Goal: Transaction & Acquisition: Obtain resource

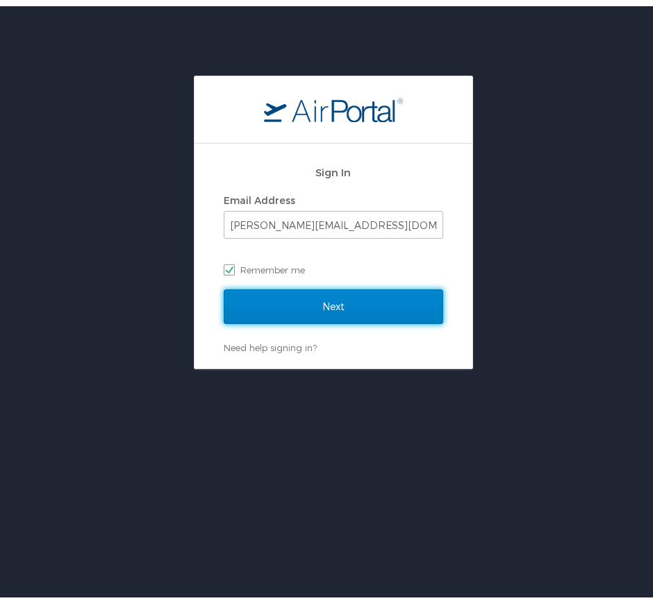
click at [300, 303] on input "Next" at bounding box center [333, 300] width 219 height 35
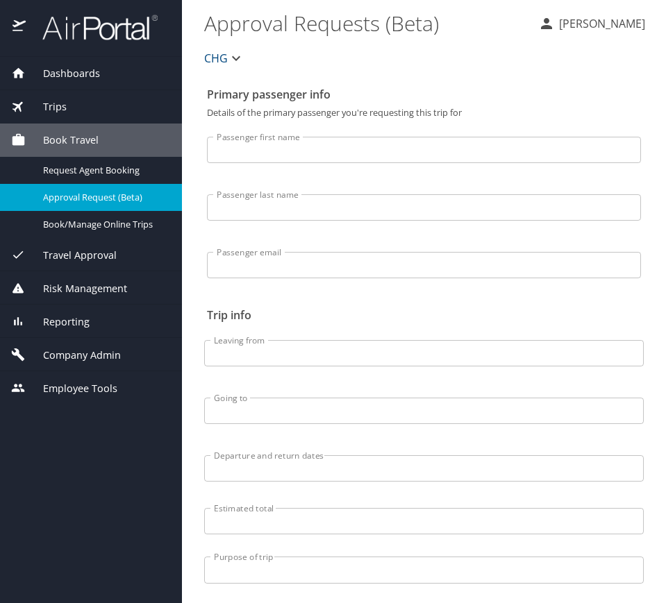
click at [87, 110] on div "Trips" at bounding box center [91, 106] width 160 height 15
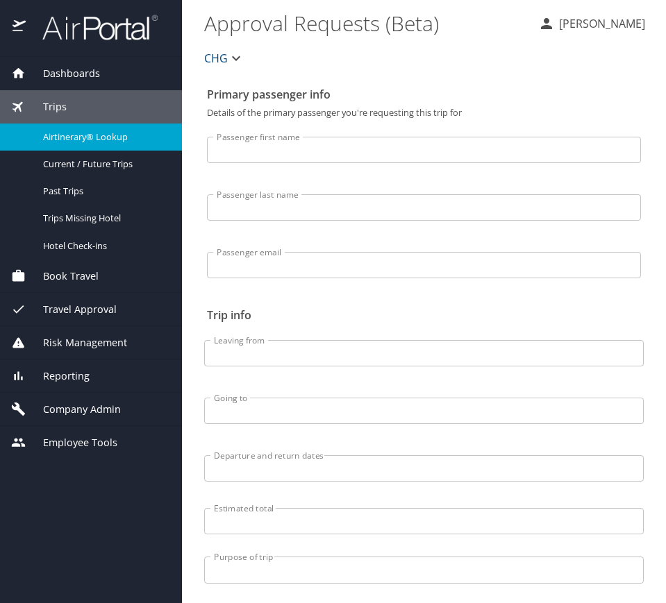
click at [135, 137] on span "Airtinerary® Lookup" at bounding box center [104, 137] width 122 height 13
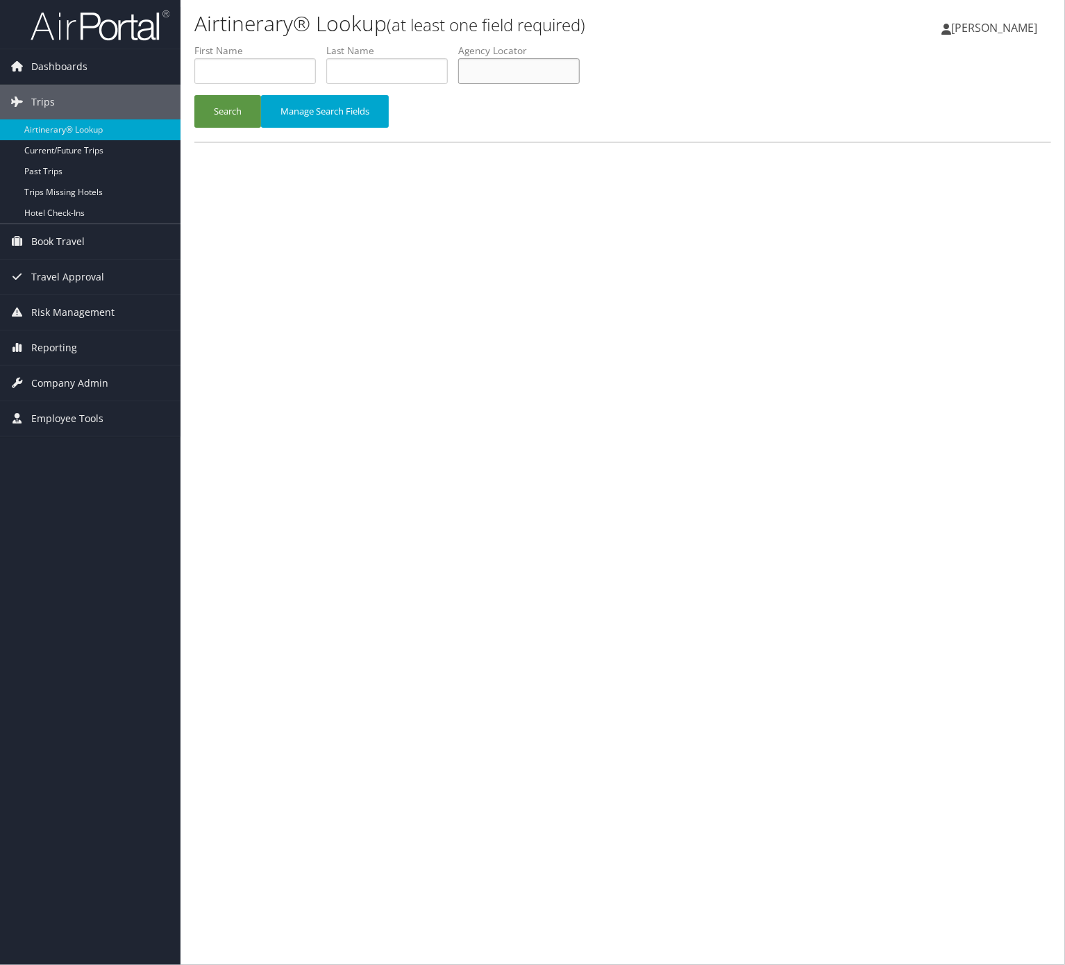
click at [580, 65] on input "text" at bounding box center [519, 71] width 122 height 26
paste input "MVBNFN"
type input "MVBNFN"
click at [226, 107] on button "Search" at bounding box center [227, 111] width 67 height 33
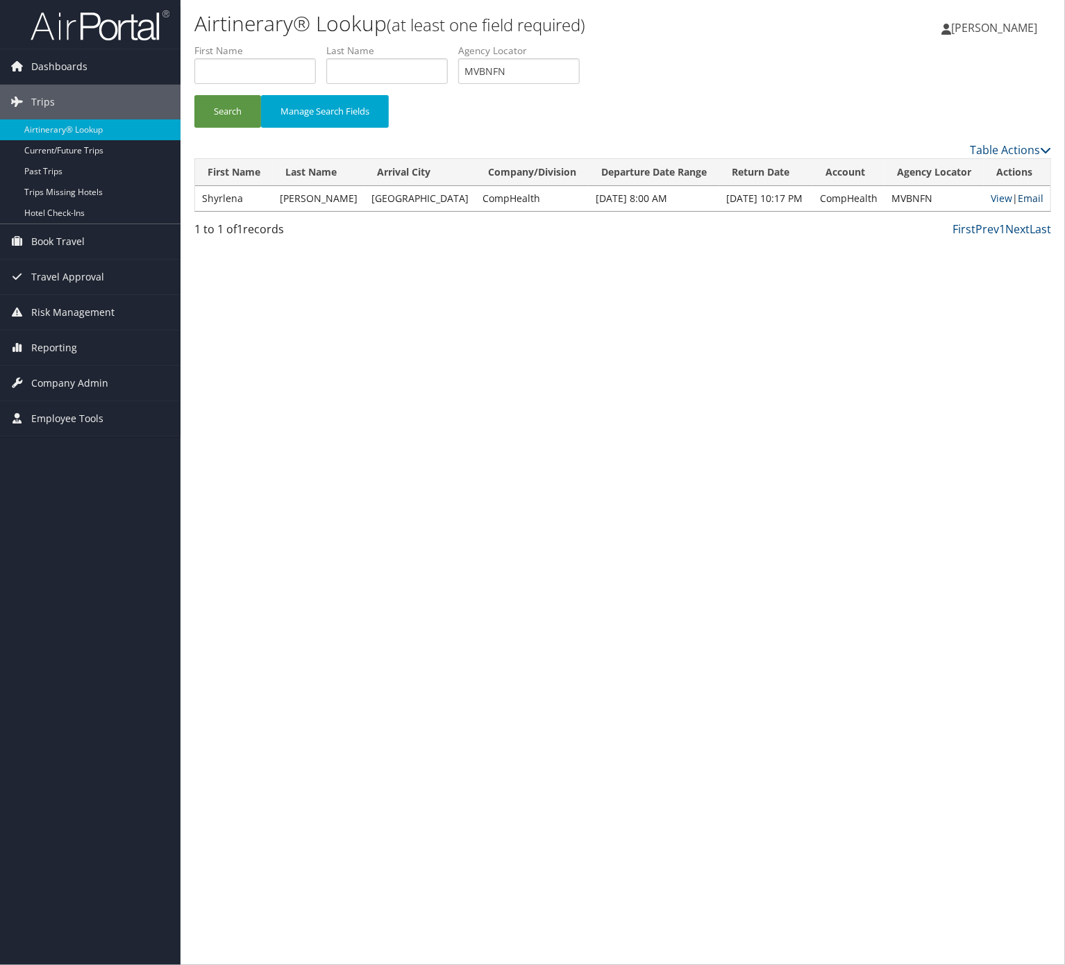
click at [1033, 199] on link "Email" at bounding box center [1031, 198] width 26 height 13
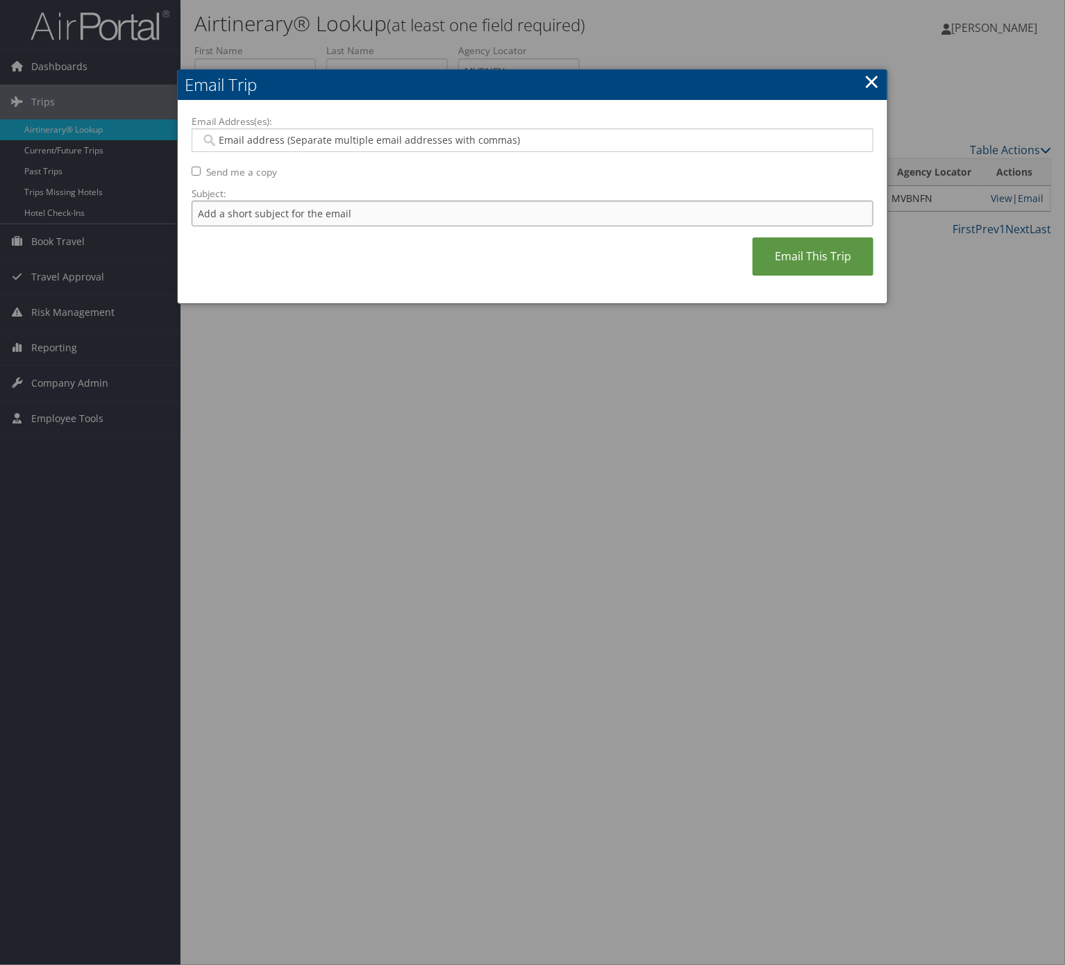
click at [355, 204] on input "Subject:" at bounding box center [533, 214] width 682 height 26
click at [400, 201] on label "Subject:" at bounding box center [533, 194] width 682 height 14
click at [400, 201] on input "Itinerary Change. Please see notes in TR-733167" at bounding box center [533, 214] width 682 height 26
click at [400, 201] on label "Subject:" at bounding box center [533, 194] width 682 height 14
click at [400, 201] on input "Itinerary Change. Please see notes in TR-733167" at bounding box center [533, 214] width 682 height 26
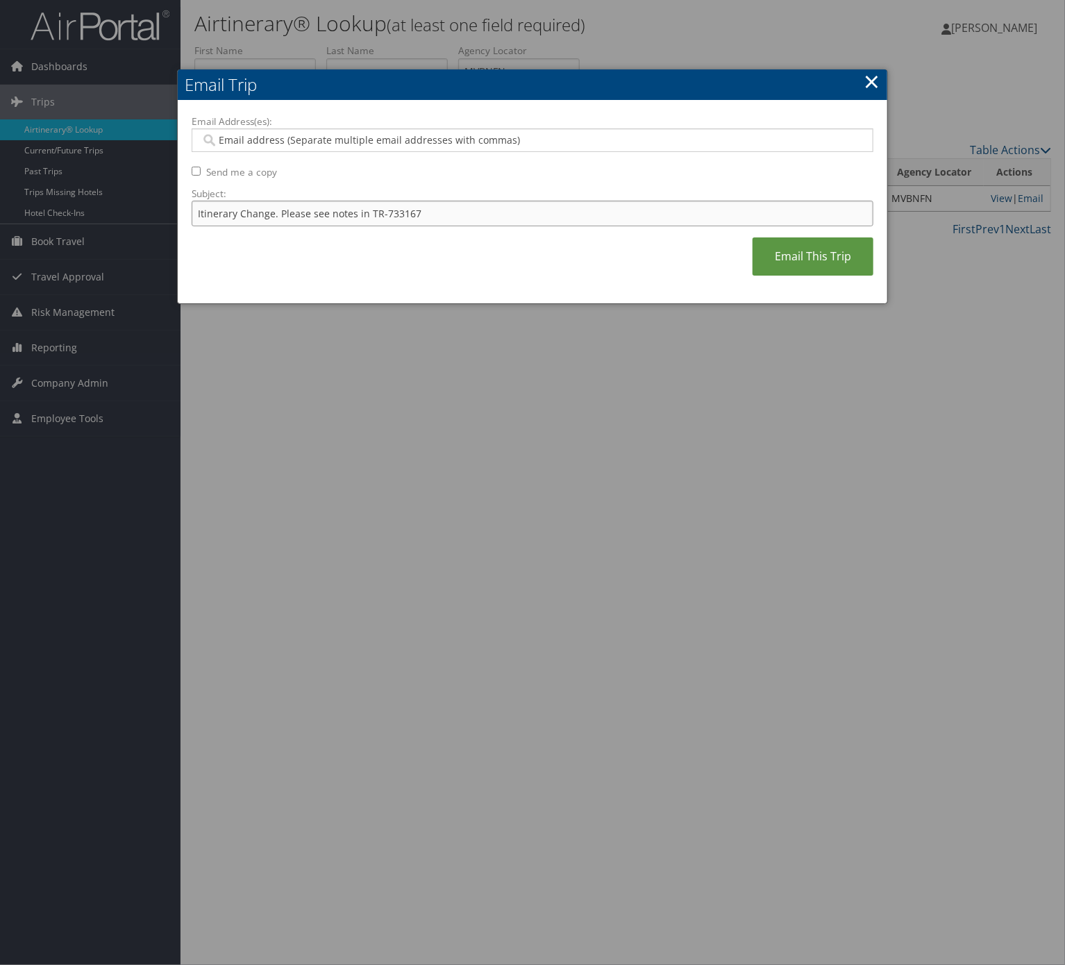
click at [401, 217] on input "Itinerary Change. Please see notes in TR-733167" at bounding box center [533, 214] width 682 height 26
paste input "MVBNFN"
click at [401, 223] on input "Itinerary Change. Please see notes in TR-MVBNFN" at bounding box center [533, 214] width 682 height 26
click at [401, 221] on input "Itinerary Change. Please see notes in TR-MVBNFN" at bounding box center [533, 214] width 682 height 26
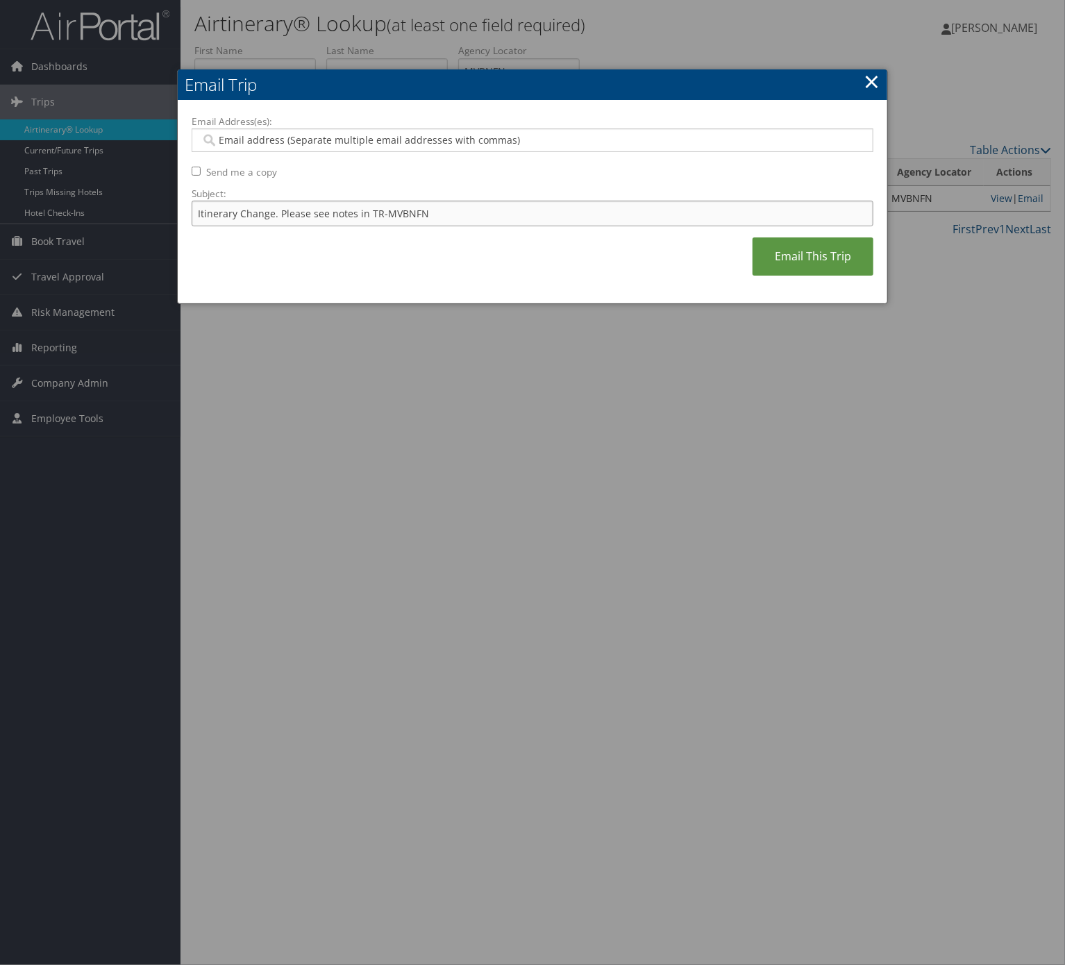
paste input "752657"
type input "Itinerary Change. Please see notes in TR-752657"
drag, startPoint x: 367, startPoint y: 151, endPoint x: 361, endPoint y: 129, distance: 22.2
click at [364, 146] on div at bounding box center [533, 140] width 682 height 24
type input "camry"
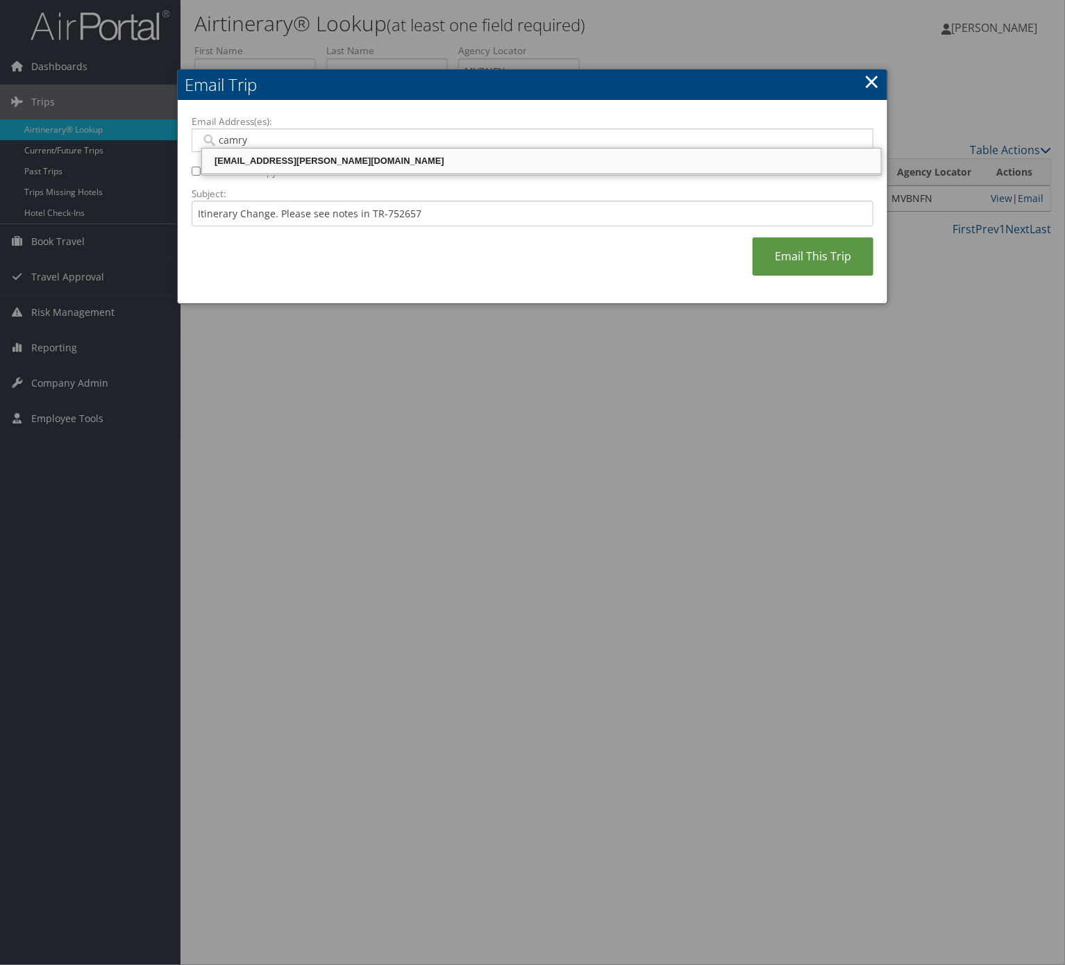
drag, startPoint x: 391, startPoint y: 136, endPoint x: 386, endPoint y: 173, distance: 37.1
click at [390, 145] on input "camry" at bounding box center [531, 140] width 661 height 14
click at [386, 173] on li "camryn.davis@comphealth.com" at bounding box center [541, 161] width 680 height 26
type input "camryn.davis@comphealth.com"
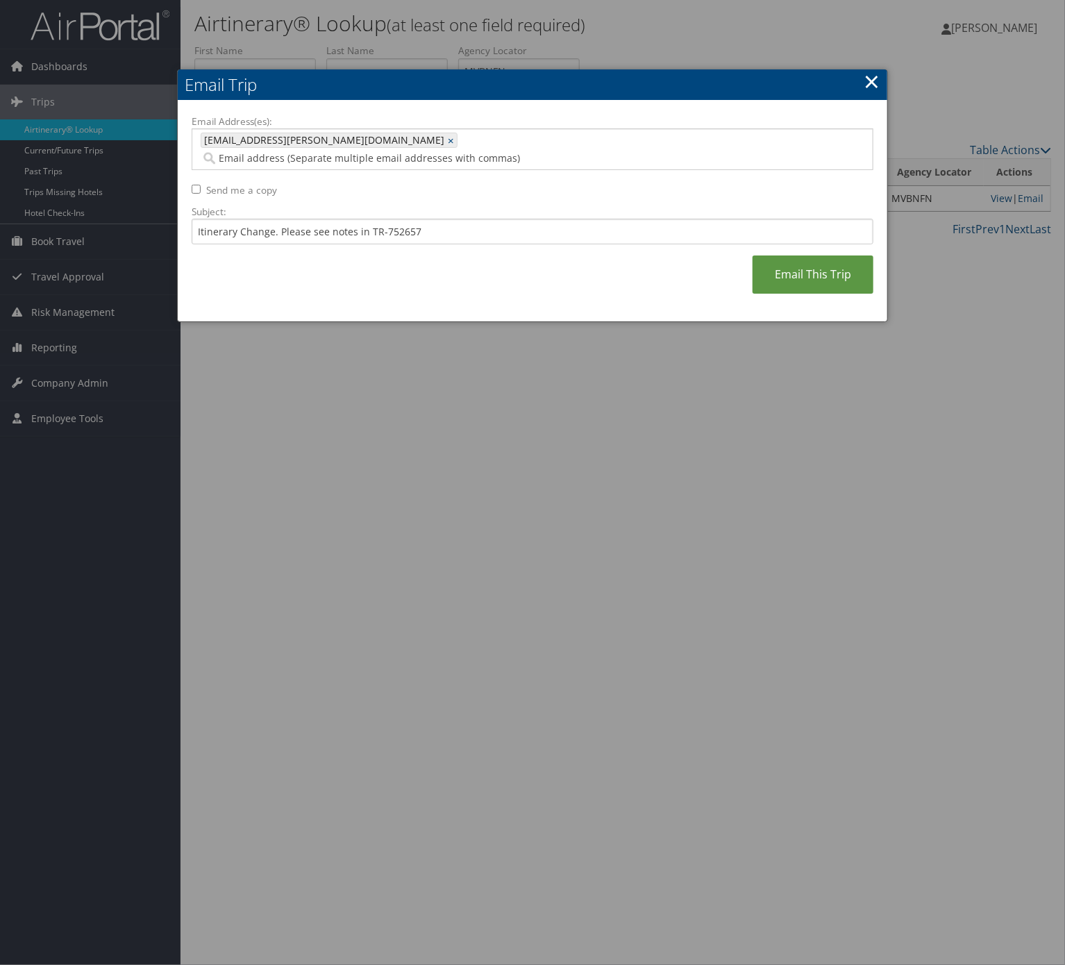
drag, startPoint x: 761, startPoint y: 228, endPoint x: 776, endPoint y: 256, distance: 31.7
click at [761, 229] on div "Email Address(es): camryn.davis@comphealth.com camryn.davis@comphealth.com × Se…" at bounding box center [533, 212] width 682 height 194
drag, startPoint x: 776, startPoint y: 256, endPoint x: 1055, endPoint y: 358, distance: 297.2
click at [780, 260] on link "Email This Trip" at bounding box center [813, 275] width 121 height 38
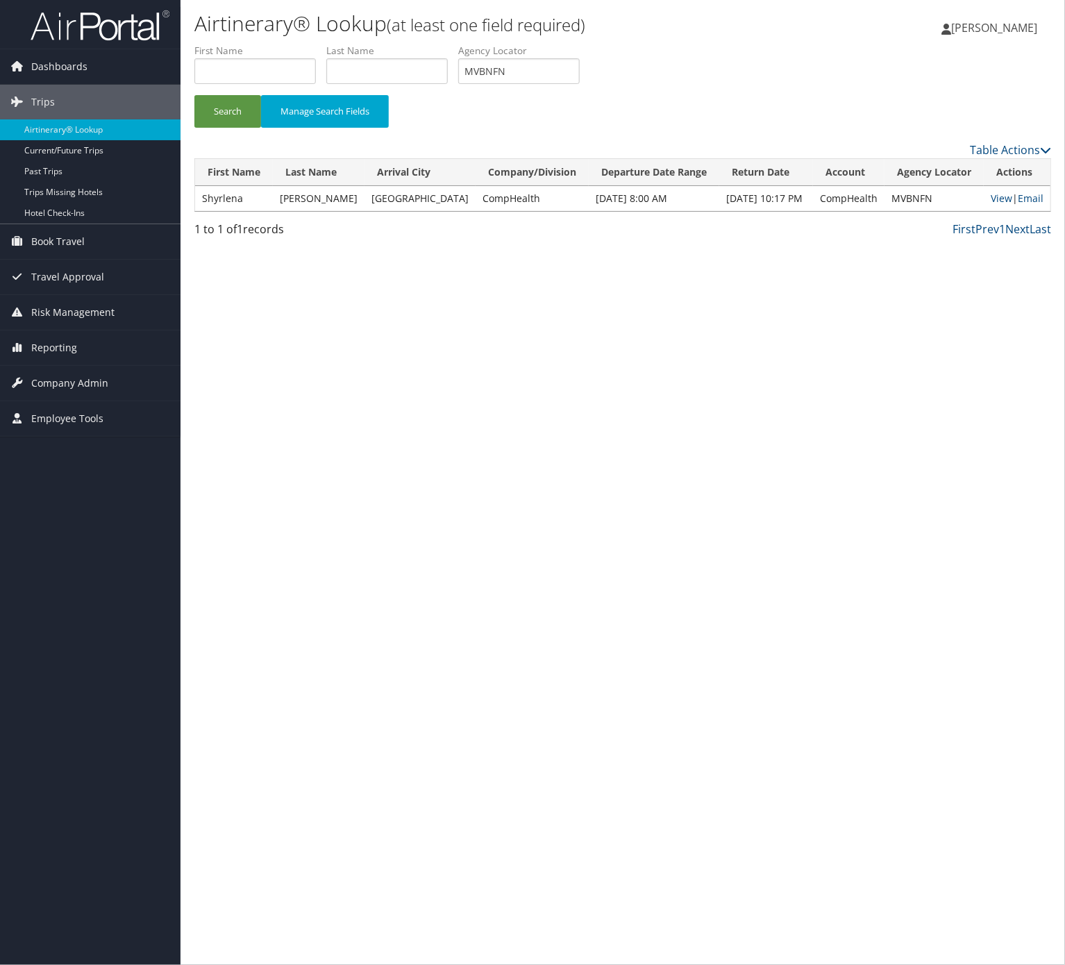
click at [582, 55] on label "Agency Locator" at bounding box center [524, 51] width 132 height 14
click at [562, 78] on input "MVBNFN" at bounding box center [519, 71] width 122 height 26
paste input "OEOWYU"
click at [562, 78] on input "MVBNFN" at bounding box center [519, 71] width 122 height 26
type input "OEOWYU"
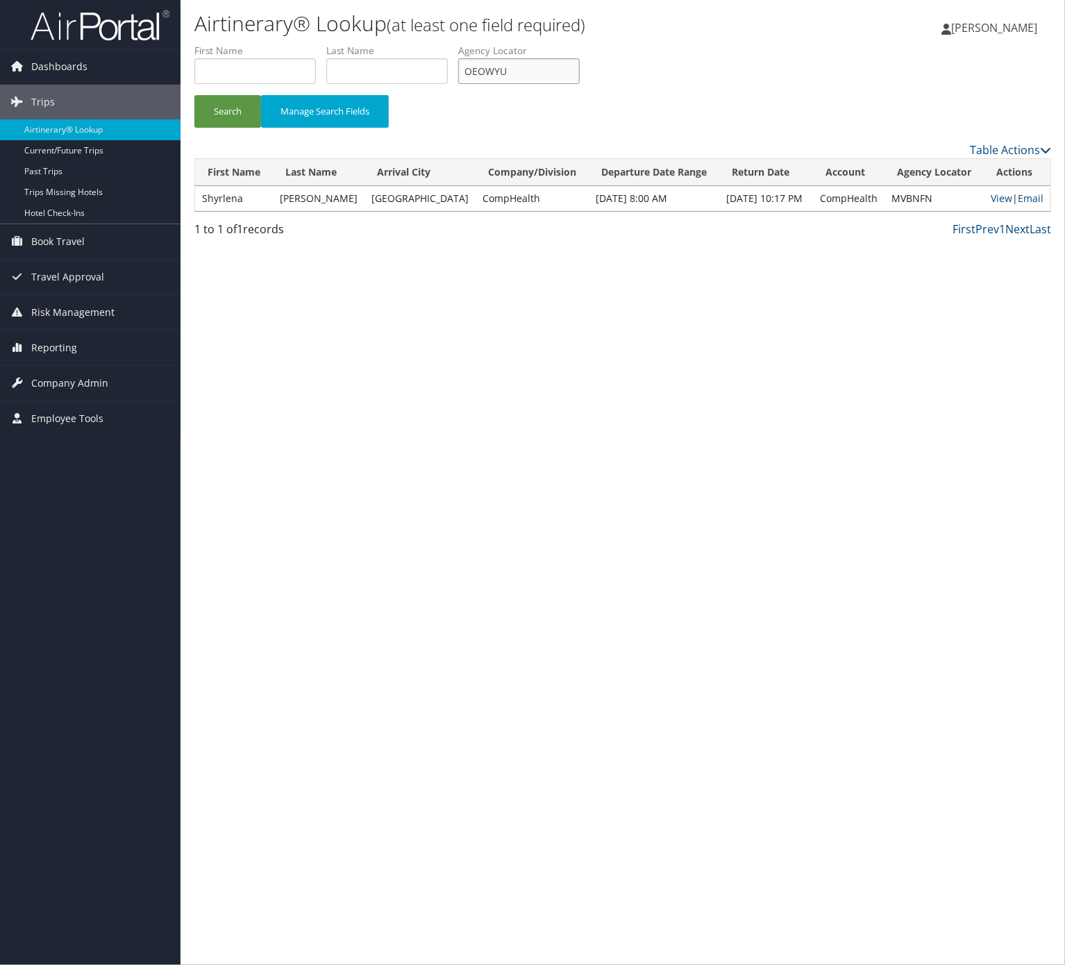
click at [194, 95] on button "Search" at bounding box center [227, 111] width 67 height 33
click at [1023, 199] on link "Email" at bounding box center [1028, 198] width 26 height 13
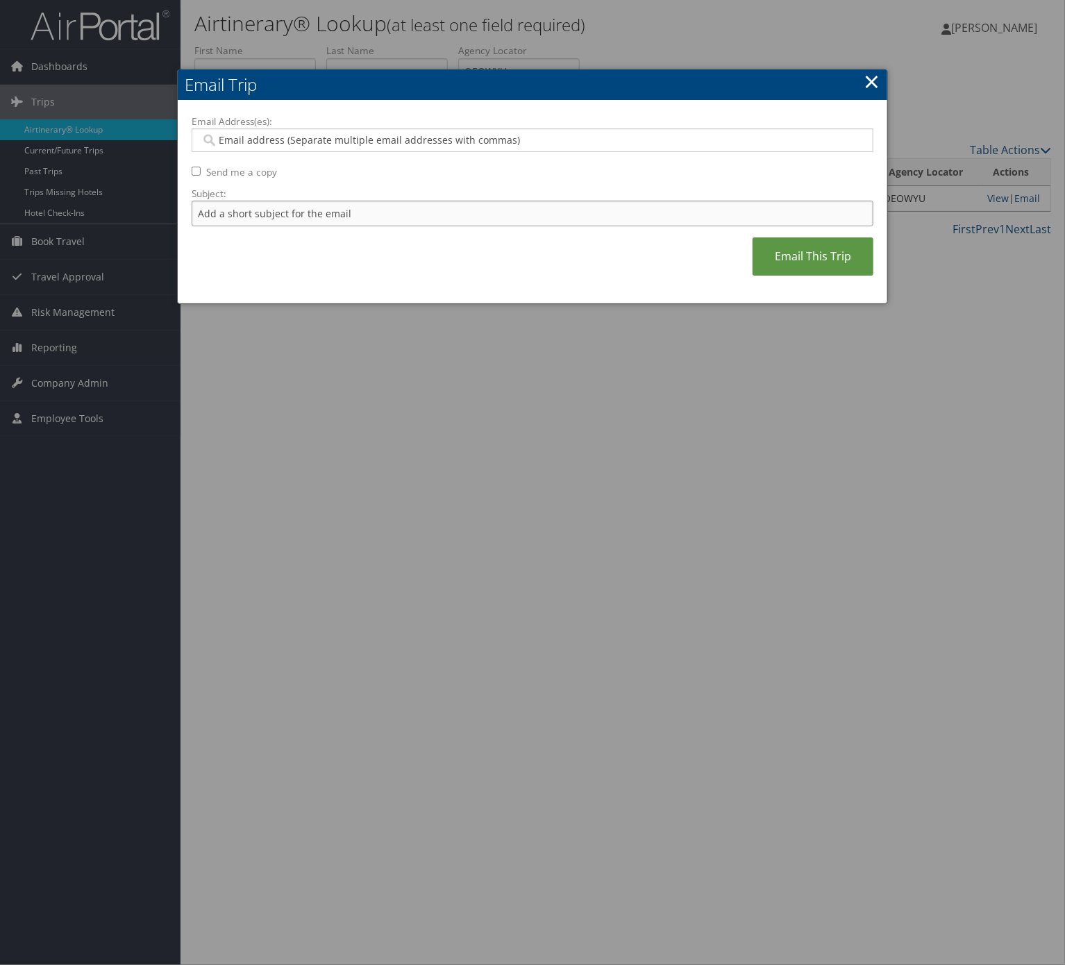
click at [330, 212] on input "Subject:" at bounding box center [533, 214] width 682 height 26
click at [413, 215] on input "Itinerary Change. Please see notes in TR-748126" at bounding box center [533, 214] width 682 height 26
click at [413, 214] on input "Itinerary Change. Please see notes in TR-748126" at bounding box center [533, 214] width 682 height 26
paste input "373"
type input "Itinerary Change. Please see notes in TR-748373"
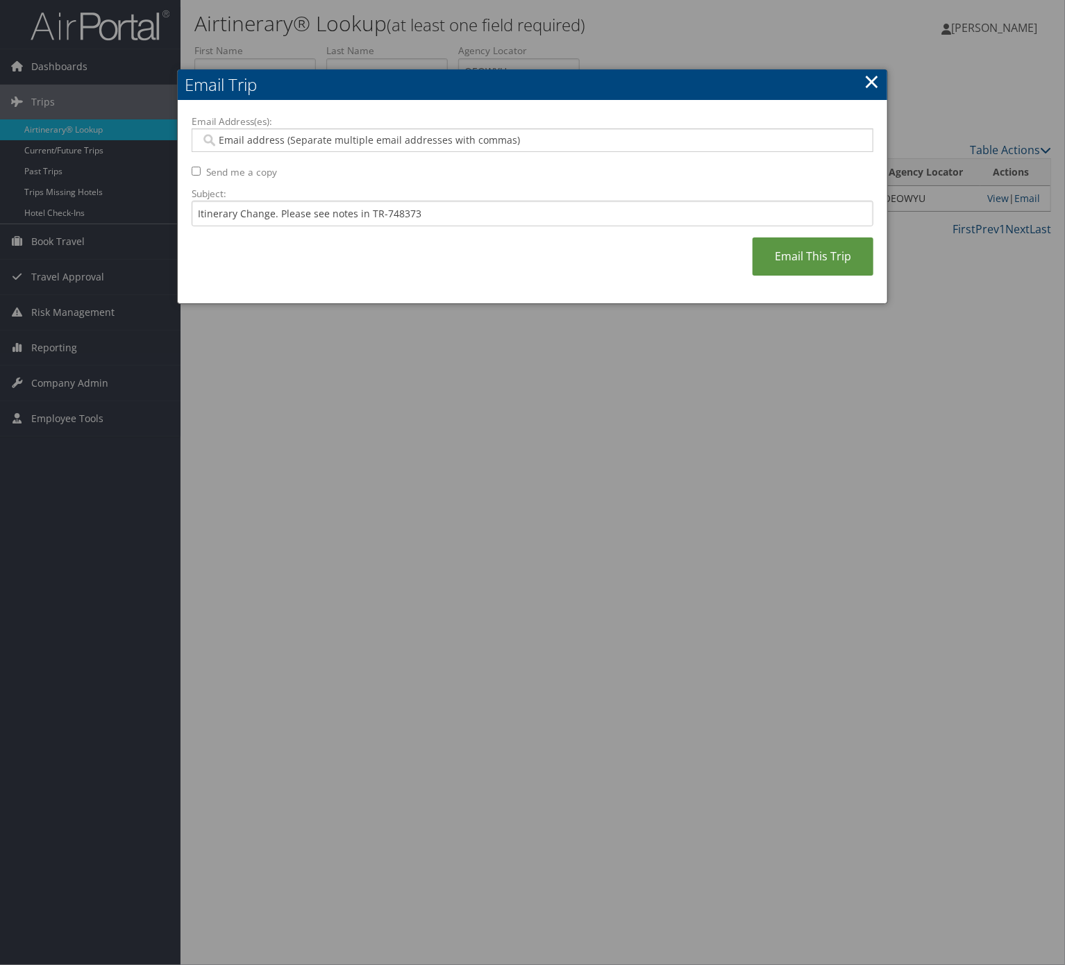
click at [403, 131] on div at bounding box center [533, 140] width 682 height 24
type input "vi"
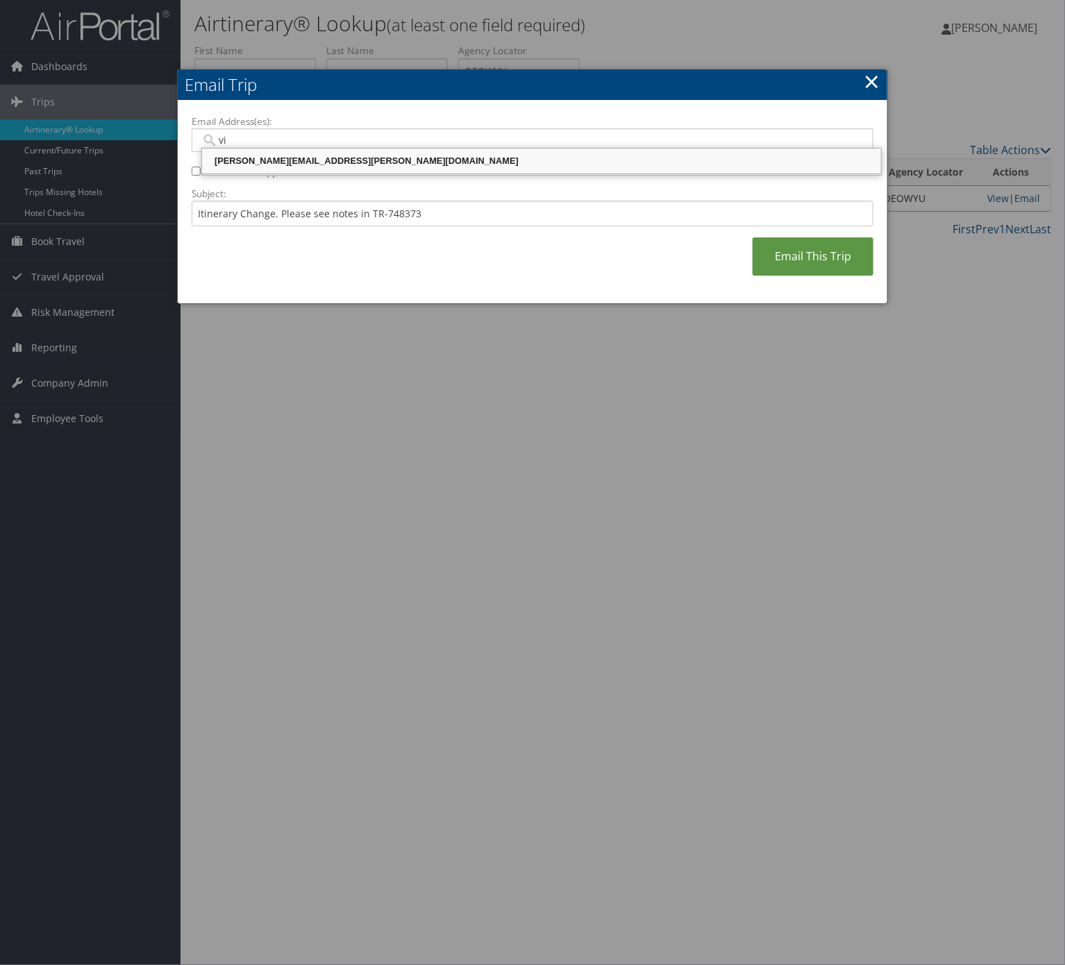
click at [441, 168] on div "vicki.corbett@comphealth.com" at bounding box center [541, 161] width 675 height 14
type input "vicki.corbett@comphealth.com"
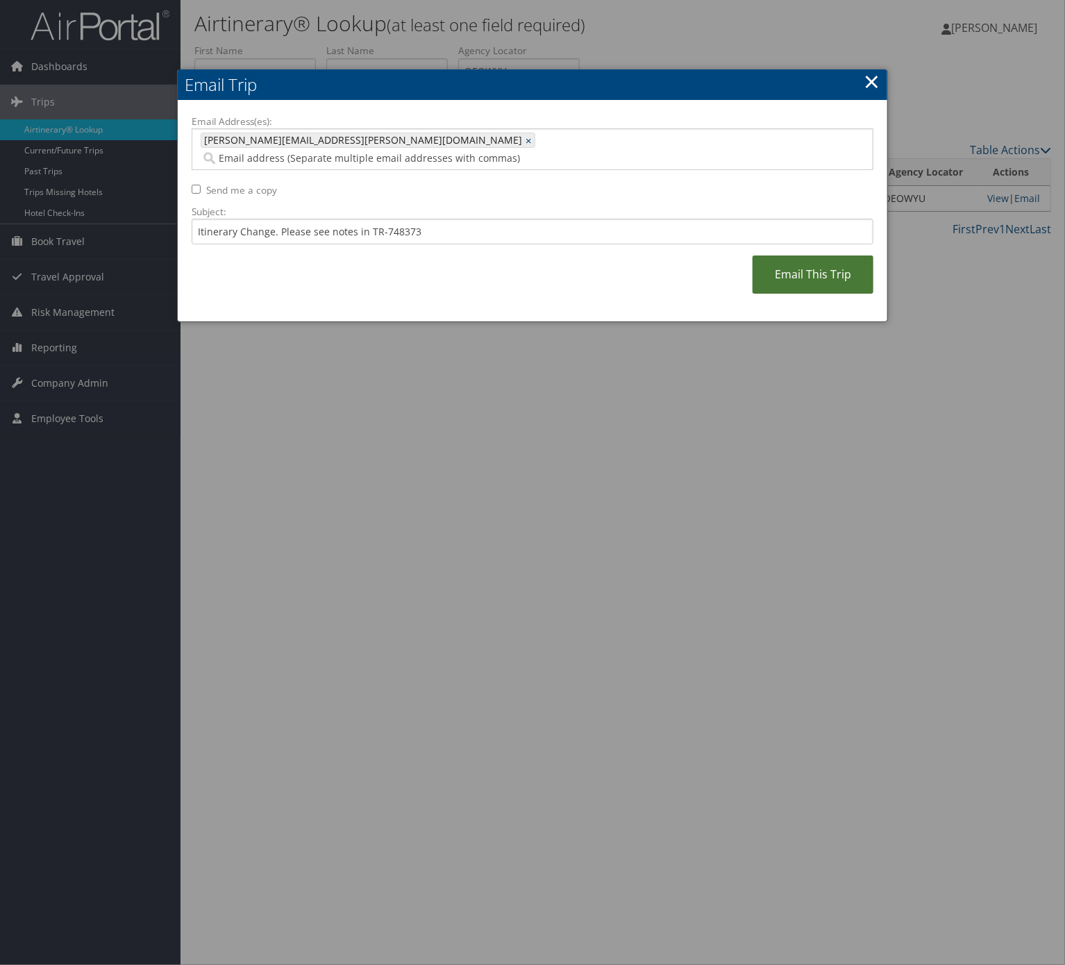
click at [836, 256] on link "Email This Trip" at bounding box center [813, 275] width 121 height 38
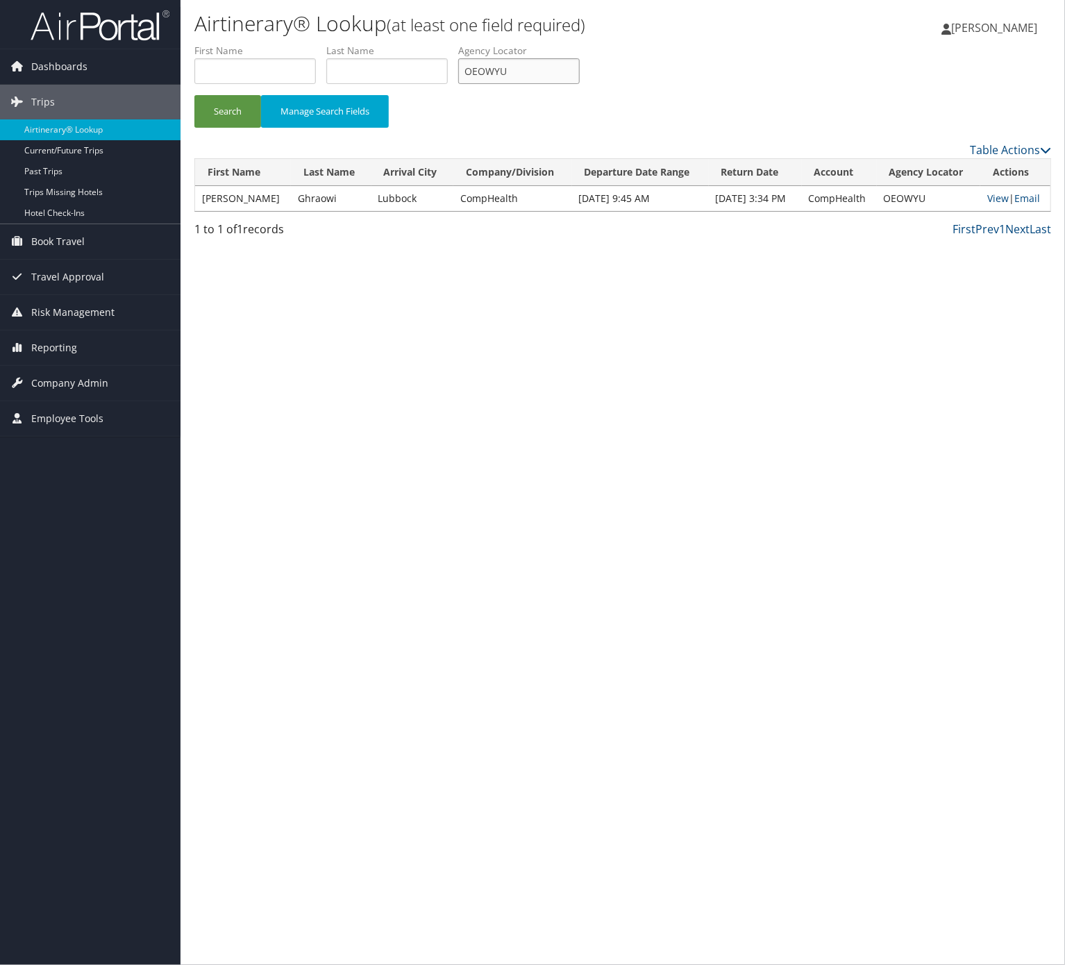
click at [564, 68] on input "OEOWYU" at bounding box center [519, 71] width 122 height 26
paste input "DFMMZB"
type input "DFMMZB"
click at [194, 95] on button "Search" at bounding box center [227, 111] width 67 height 33
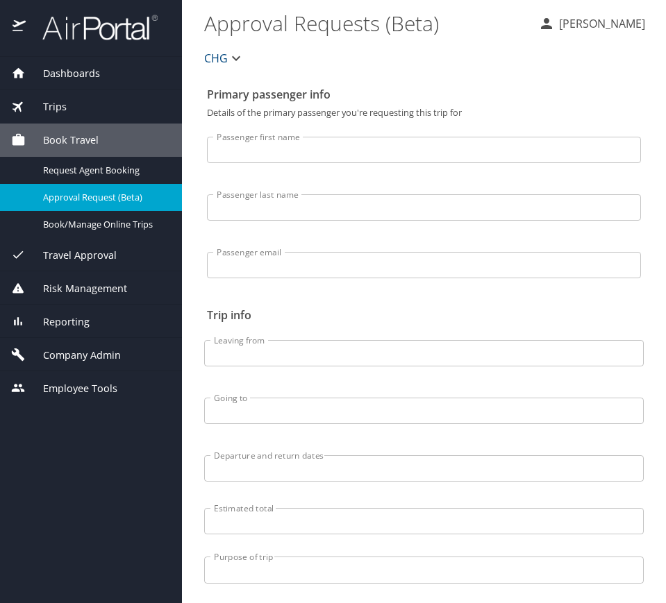
click at [137, 110] on div "Trips" at bounding box center [91, 106] width 160 height 15
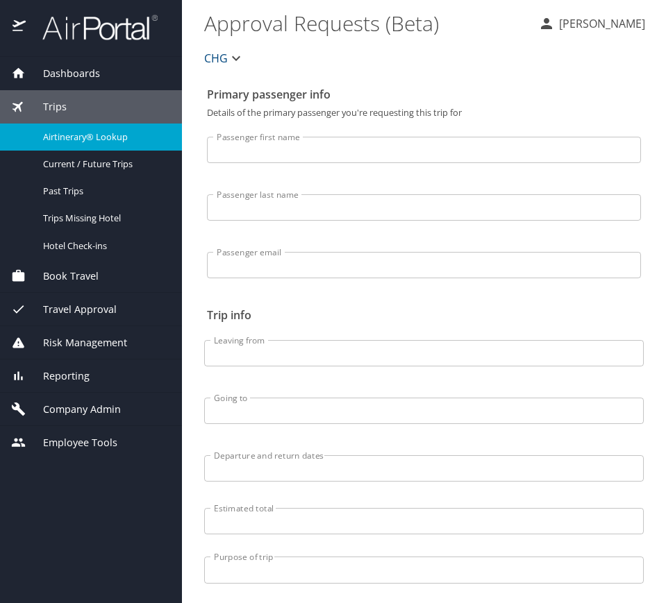
click at [164, 133] on span "Airtinerary® Lookup" at bounding box center [104, 137] width 122 height 13
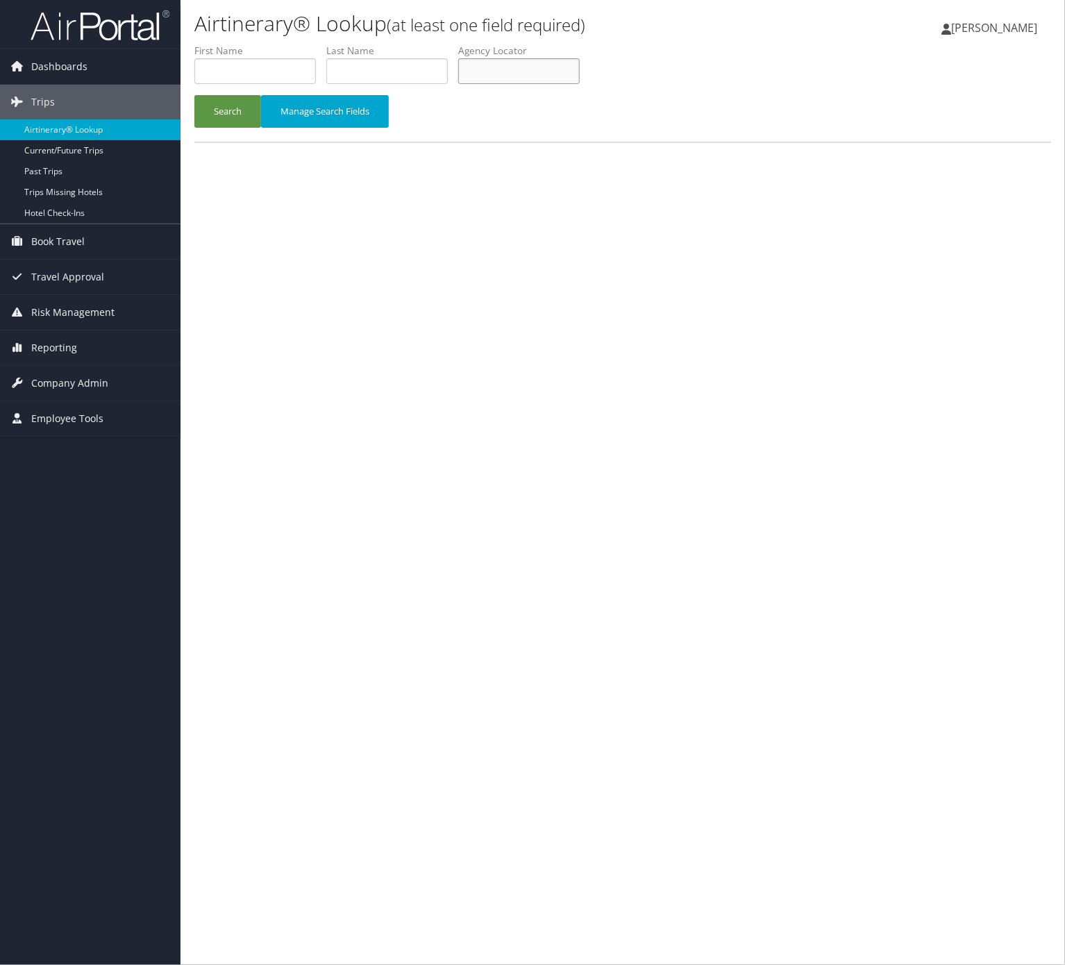
drag, startPoint x: 597, startPoint y: 68, endPoint x: 496, endPoint y: 90, distance: 103.0
click at [580, 68] on input "text" at bounding box center [519, 71] width 122 height 26
paste input "MFQJAI"
click at [239, 103] on button "Search" at bounding box center [227, 111] width 67 height 33
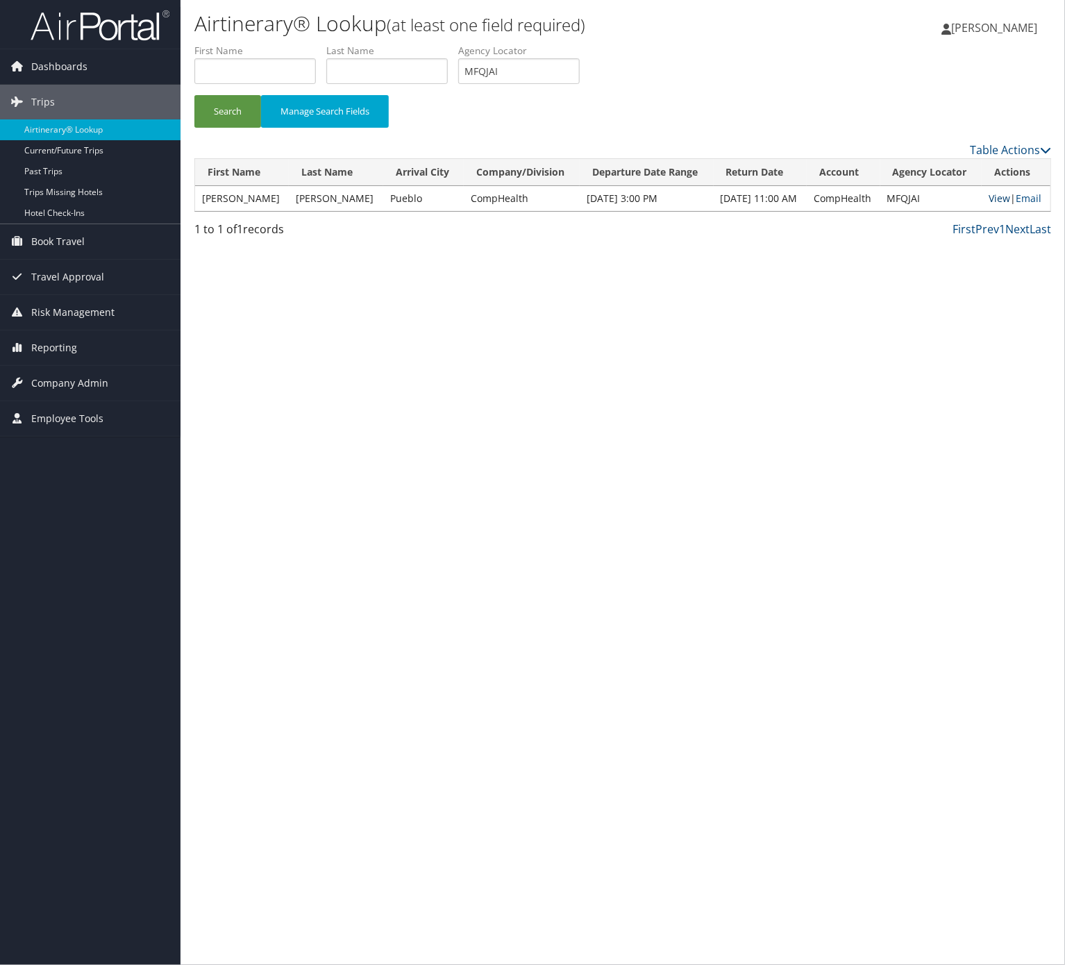
click at [1004, 196] on link "View" at bounding box center [1000, 198] width 22 height 13
drag, startPoint x: 536, startPoint y: 84, endPoint x: 535, endPoint y: 75, distance: 9.1
click at [536, 83] on li "Agency Locator MFQJAI" at bounding box center [524, 69] width 132 height 51
click at [532, 64] on input "MFQJAI" at bounding box center [519, 71] width 122 height 26
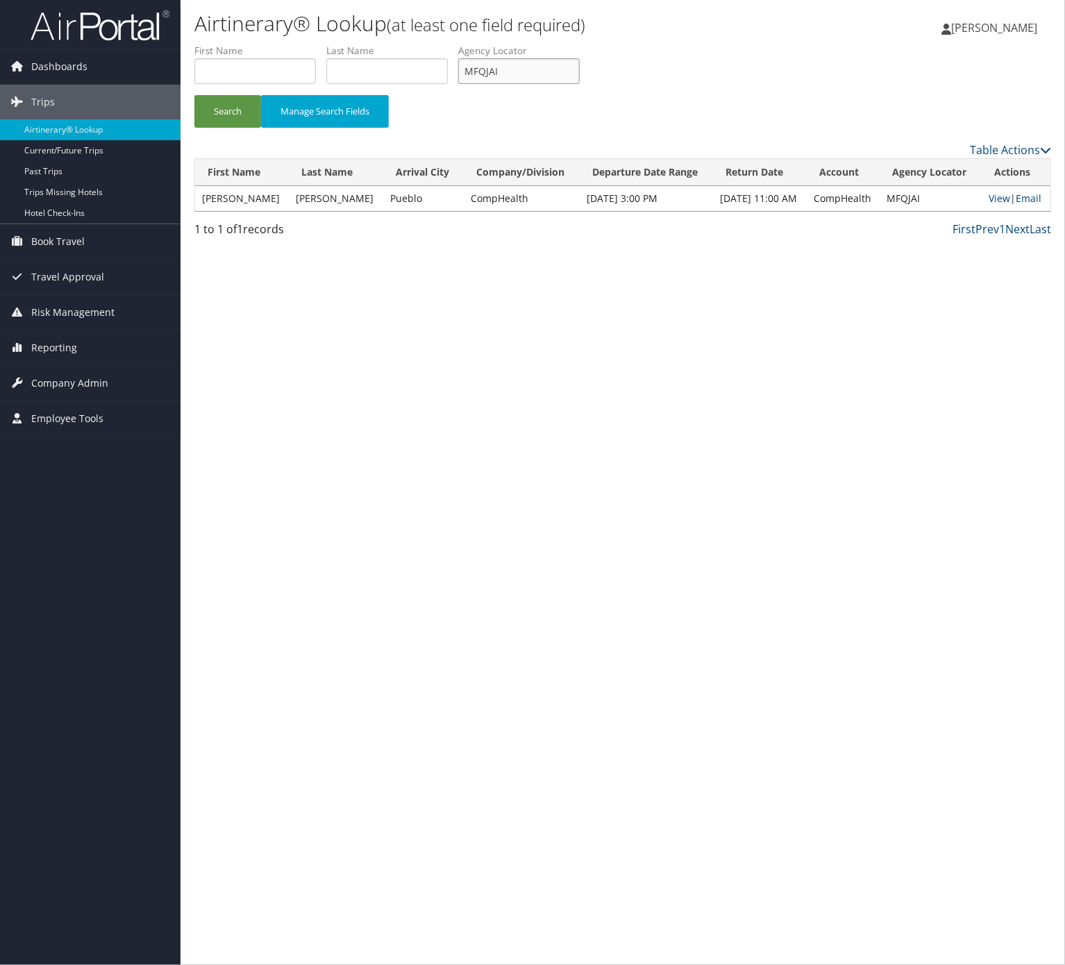
paste input "SOZSJH"
type input "SOZSJH"
click at [194, 95] on button "Search" at bounding box center [227, 111] width 67 height 33
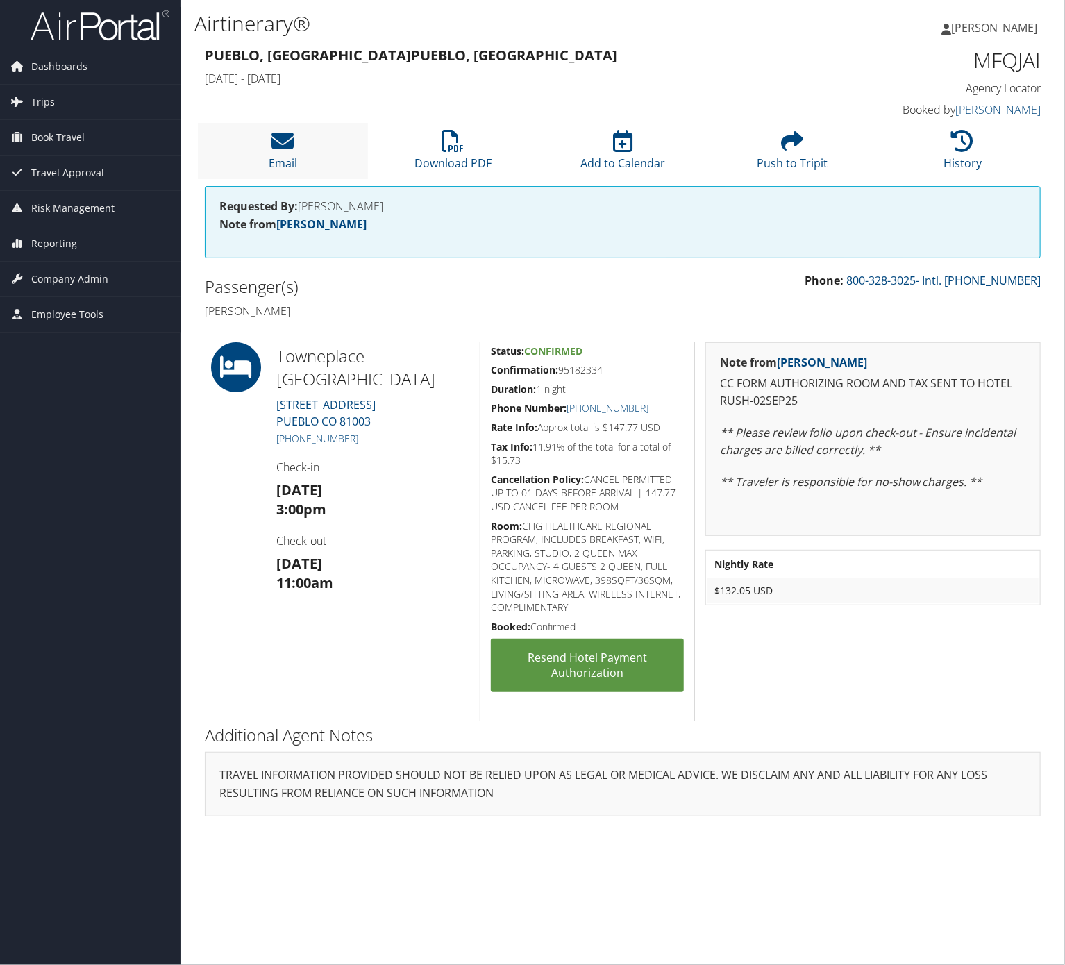
click at [299, 160] on li "Email" at bounding box center [283, 151] width 170 height 56
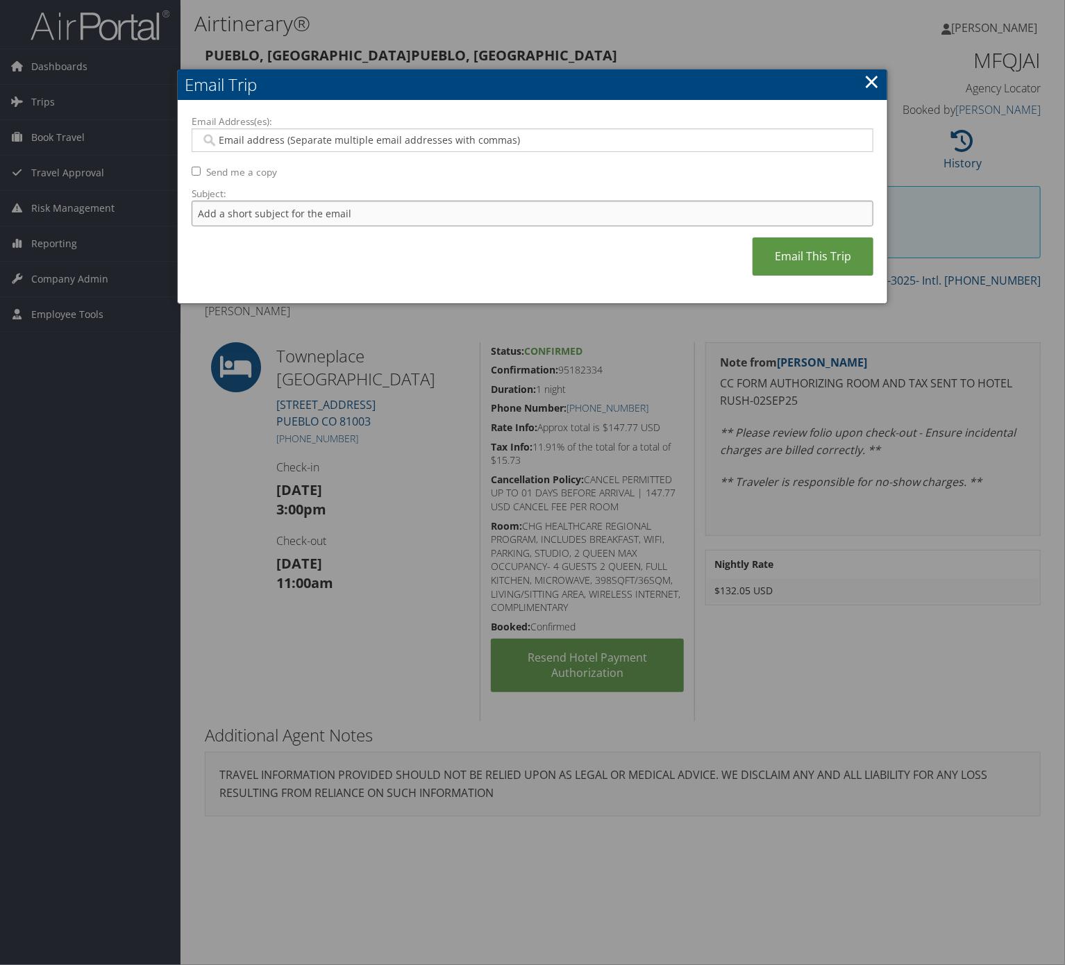
click at [319, 217] on input "Subject:" at bounding box center [533, 214] width 682 height 26
type input "Itinerary Change. Please see notes in TR-733167"
click at [317, 142] on input "Email Address(es):" at bounding box center [531, 140] width 661 height 14
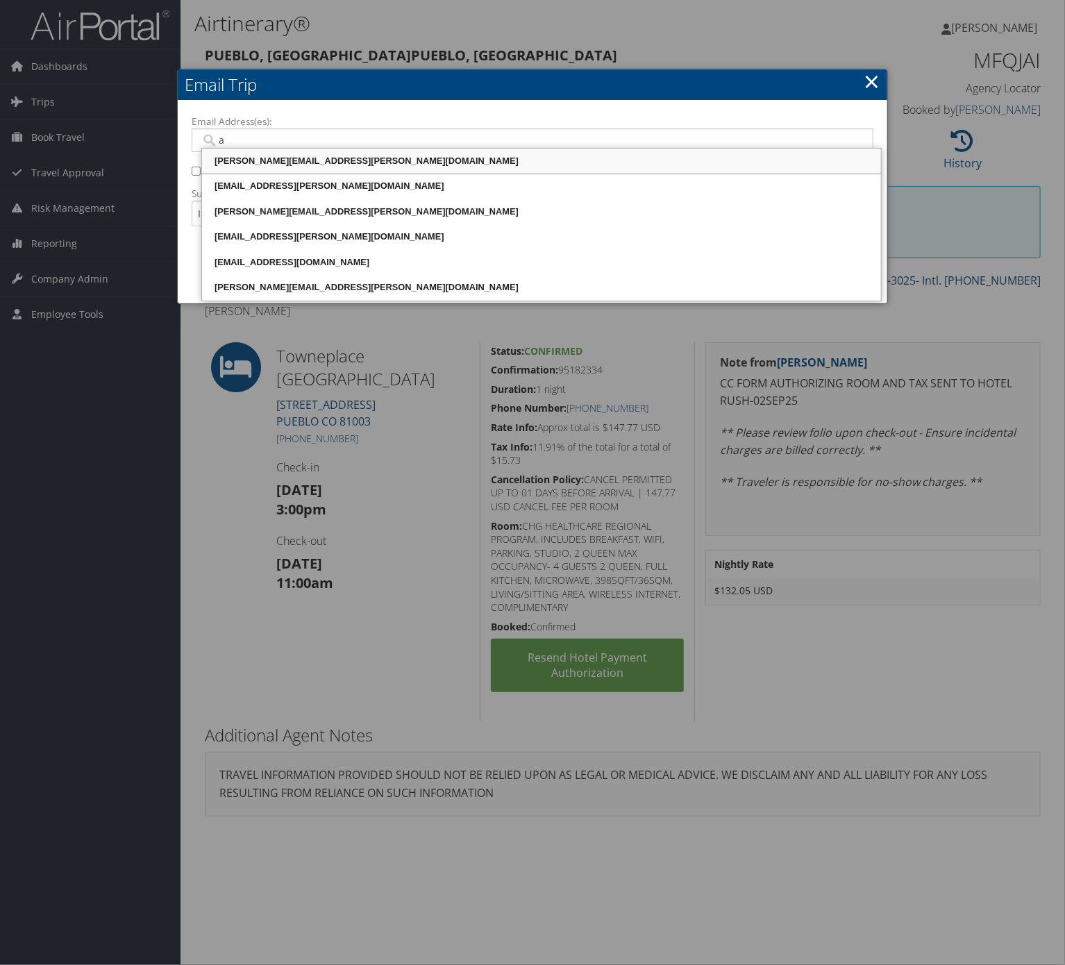
type input "ab"
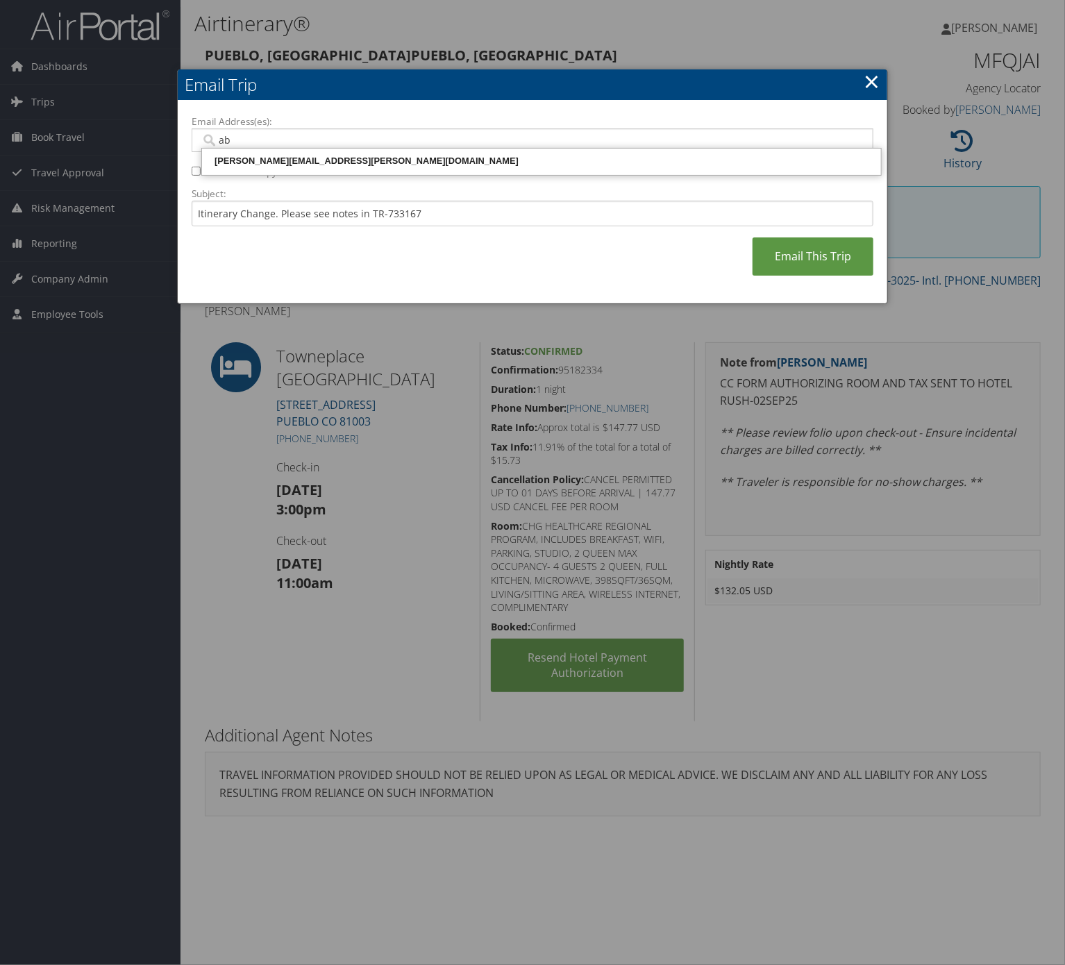
click at [319, 173] on li "[PERSON_NAME][EMAIL_ADDRESS][PERSON_NAME][DOMAIN_NAME]" at bounding box center [541, 161] width 679 height 25
type input "[PERSON_NAME][EMAIL_ADDRESS][PERSON_NAME][DOMAIN_NAME]"
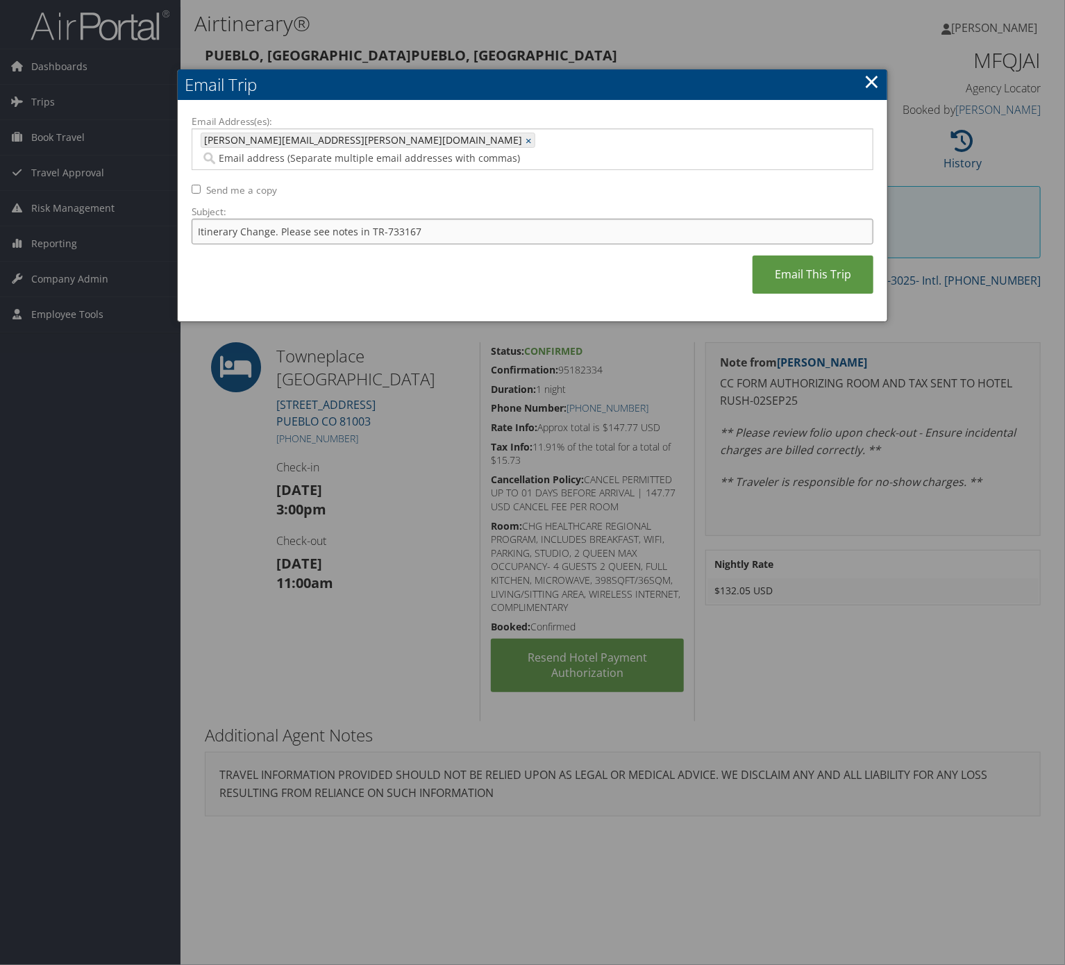
click at [276, 219] on input "Itinerary Change. Please see notes in TR-733167" at bounding box center [533, 232] width 682 height 26
click at [355, 219] on input "Itinerary Change. Please see notes in TR-733167" at bounding box center [533, 232] width 682 height 26
drag, startPoint x: 356, startPoint y: 212, endPoint x: 414, endPoint y: 215, distance: 57.7
click at [414, 219] on input "Itinerary Change. Please see notes in TR-733167" at bounding box center [533, 232] width 682 height 26
click at [423, 219] on input "Itinerary Change. Please see notes in TR-733167" at bounding box center [533, 232] width 682 height 26
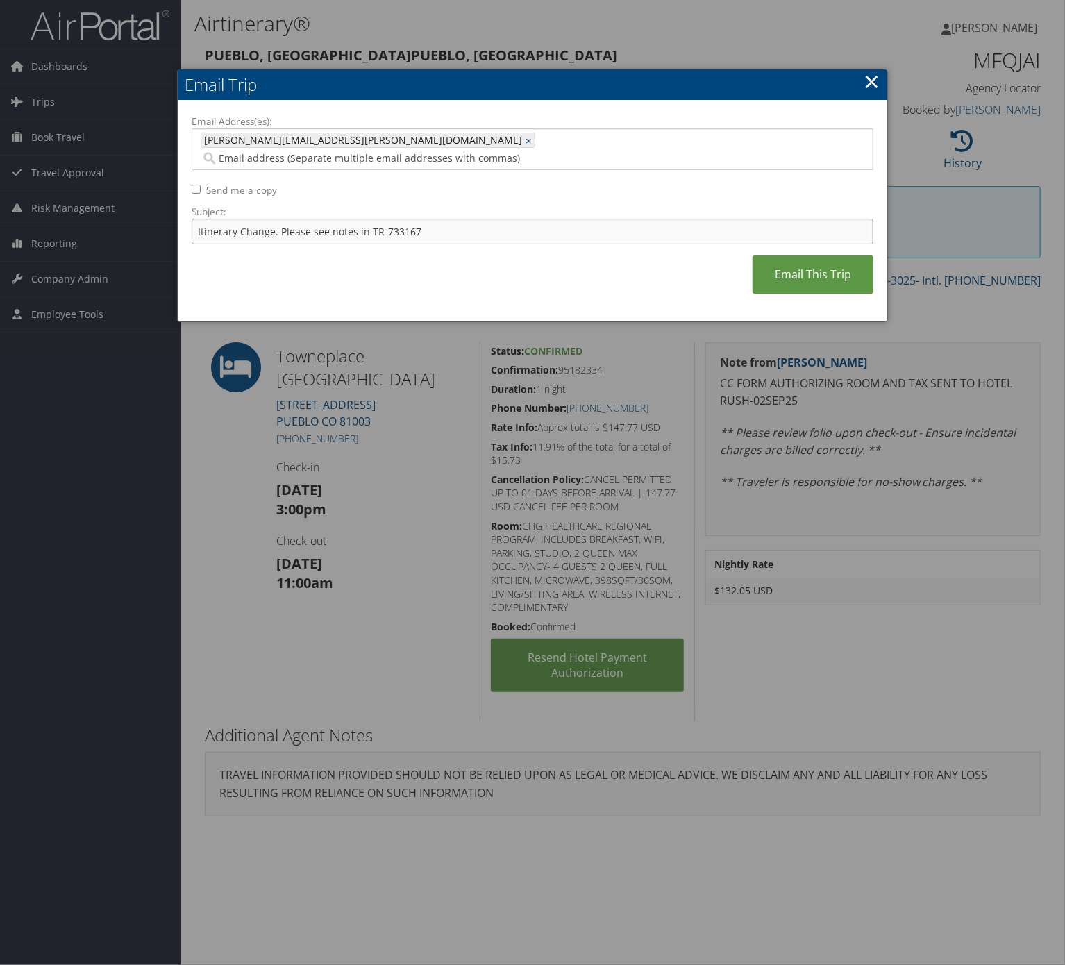
drag, startPoint x: 422, startPoint y: 216, endPoint x: 380, endPoint y: 207, distance: 43.3
click at [380, 219] on input "Itinerary Change. Please see notes in TR-733167" at bounding box center [533, 232] width 682 height 26
paste input "ASG-1833860"
type input "Itinerary Change. Please see notes in ASG-1833860"
click at [812, 260] on link "Email This Trip" at bounding box center [813, 275] width 121 height 38
